Goal: Find specific page/section: Find specific page/section

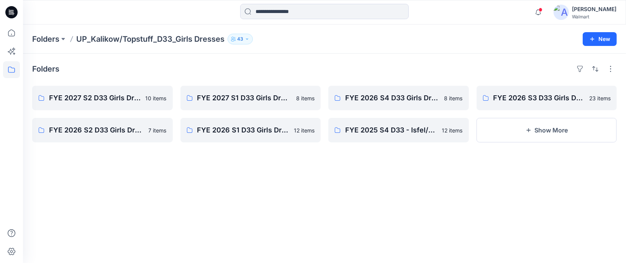
click at [11, 11] on icon at bounding box center [11, 12] width 12 height 12
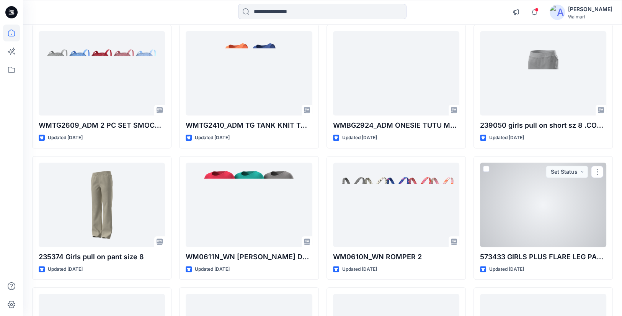
scroll to position [215, 0]
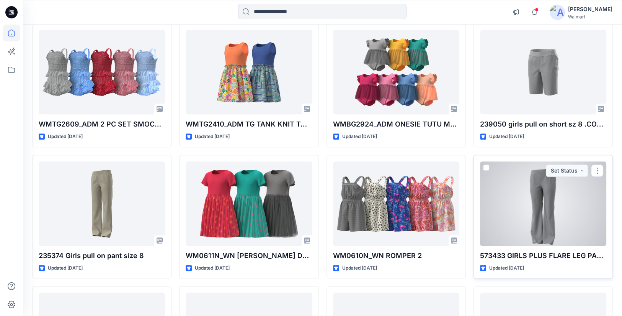
click at [517, 202] on div at bounding box center [543, 203] width 126 height 84
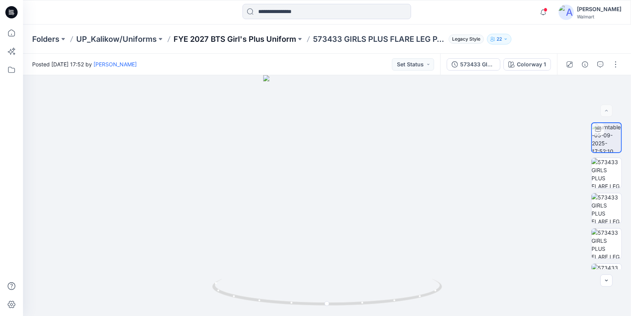
click at [278, 37] on p "FYE 2027 BTS Girl's Plus Uniform" at bounding box center [234, 39] width 123 height 11
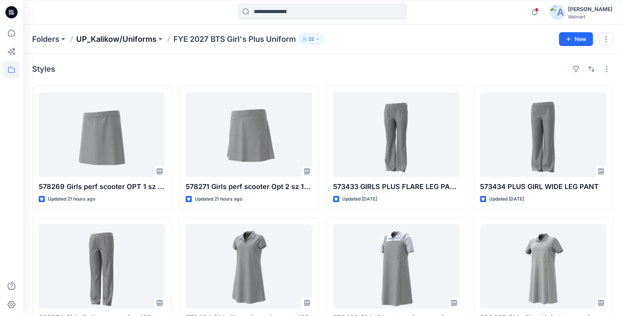
click at [138, 41] on p "UP_Kalikow/Uniforms" at bounding box center [116, 39] width 80 height 11
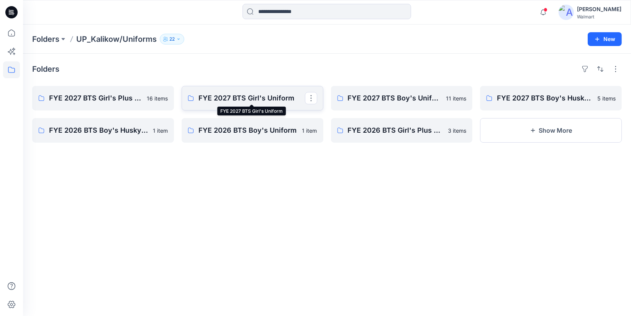
click at [262, 100] on p "FYE 2027 BTS Girl's Uniform" at bounding box center [251, 98] width 106 height 11
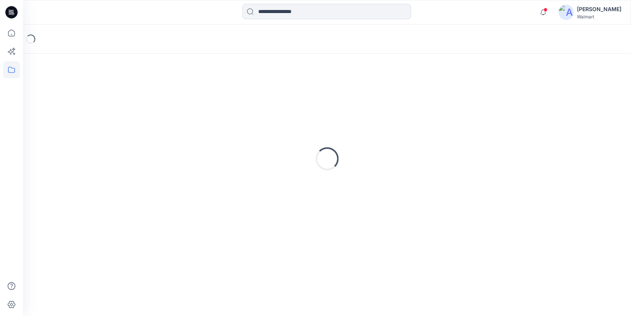
click at [262, 100] on div "Loading..." at bounding box center [326, 158] width 589 height 191
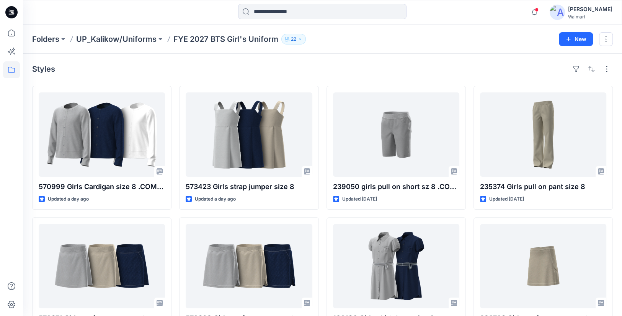
click at [12, 11] on icon at bounding box center [11, 11] width 3 height 0
